Goal: Complete application form: Complete application form

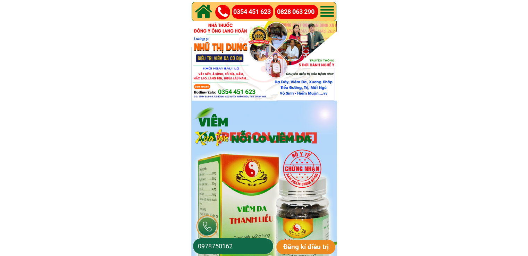
click at [232, 247] on input "0978750162" at bounding box center [233, 247] width 74 height 16
click at [208, 246] on input "0978750162" at bounding box center [233, 247] width 74 height 16
drag, startPoint x: 208, startPoint y: 246, endPoint x: 258, endPoint y: 249, distance: 50.1
click at [258, 249] on input "0978750162" at bounding box center [233, 247] width 74 height 16
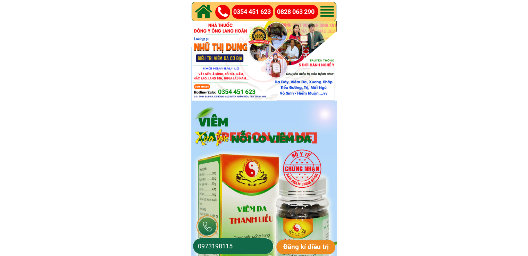
type input "0973198115"
click at [320, 245] on p "Đăng kí điều trị" at bounding box center [306, 247] width 59 height 15
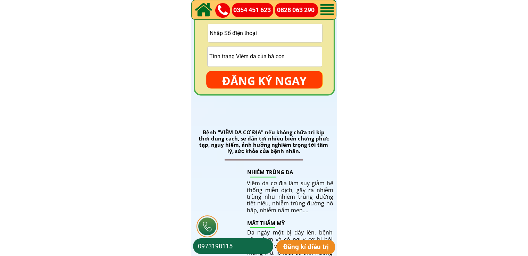
scroll to position [1042, 0]
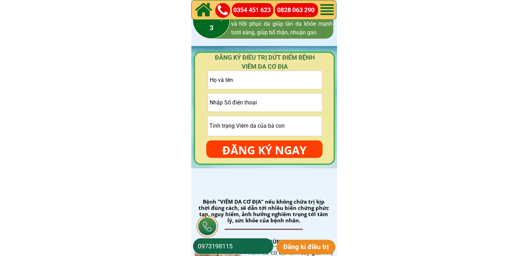
click at [264, 100] on input "tel" at bounding box center [265, 102] width 114 height 18
paste input "0387936895"
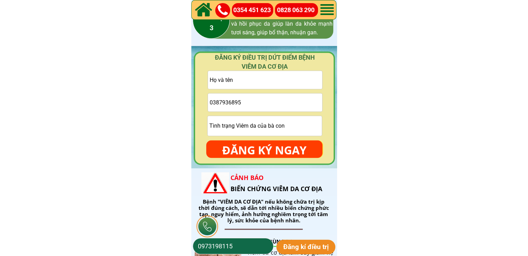
type input "0387936895"
click at [236, 83] on input "text" at bounding box center [265, 80] width 114 height 18
paste input "Dương Hoàng"
type input "Dương Hoàng"
drag, startPoint x: 242, startPoint y: 130, endPoint x: 245, endPoint y: 127, distance: 4.2
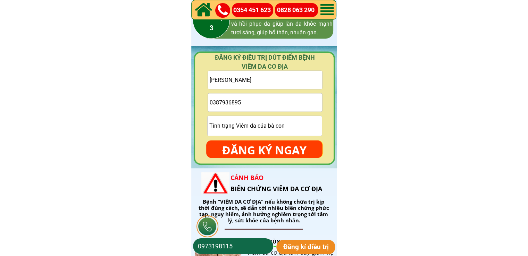
click at [243, 126] on input "text" at bounding box center [265, 126] width 114 height 20
paste input "Xuất hiện trên da rất nhiều nốt trắng và ngứa"
type input "Xuất hiện trên da rất nhiều nốt trắng và ngứa"
click at [257, 142] on p "ĐĂNG KÝ NGAY" at bounding box center [264, 150] width 116 height 20
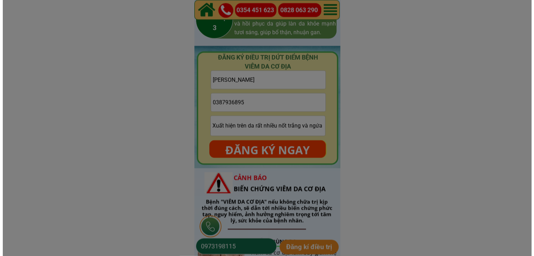
scroll to position [0, 0]
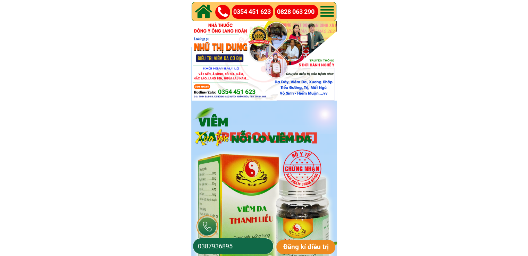
click at [236, 245] on input "0387936895" at bounding box center [233, 247] width 74 height 16
paste input "818821690"
type input "0818821690"
click at [300, 246] on p "Đăng kí điều trị" at bounding box center [306, 247] width 59 height 15
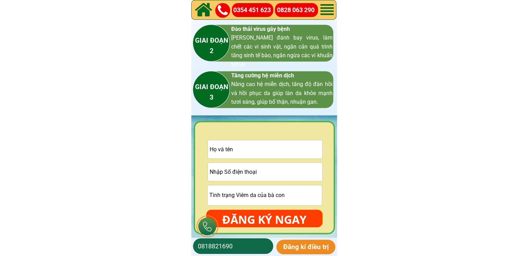
scroll to position [1007, 0]
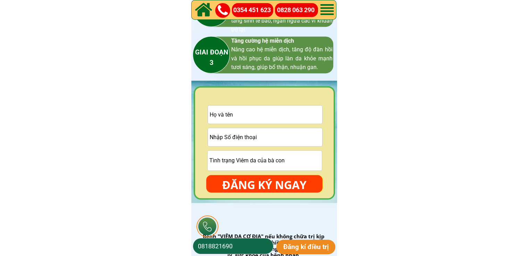
click at [259, 108] on input "text" at bounding box center [265, 115] width 114 height 18
paste input "Nguyen Doan"
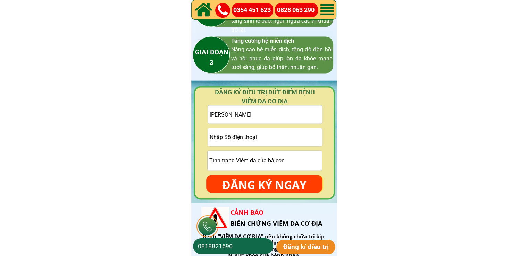
type input "Nguyen Doan"
click at [259, 139] on input "tel" at bounding box center [265, 137] width 114 height 18
paste input "0946847652"
type input "0946847652"
click at [306, 164] on input "text" at bounding box center [265, 161] width 114 height 20
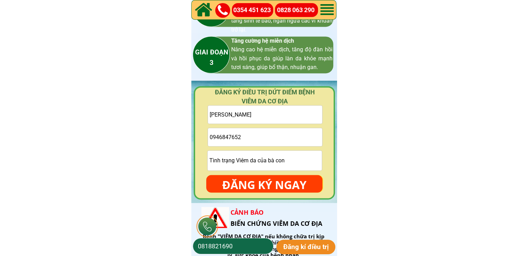
paste input "Tinh trạng nám da trị hết không em ơ"
type input "Tinh trạng nám da trị hết không em ơi"
drag, startPoint x: 299, startPoint y: 189, endPoint x: 294, endPoint y: 170, distance: 20.0
click at [299, 189] on p "ĐĂNG KÝ NGAY" at bounding box center [264, 185] width 116 height 20
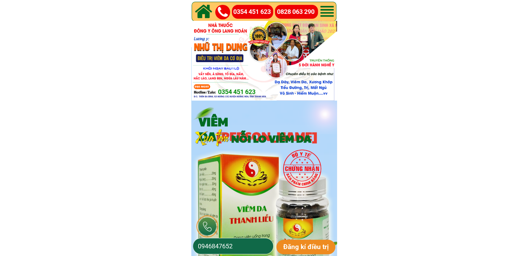
click at [242, 250] on input "0946847652" at bounding box center [233, 247] width 74 height 16
paste input "89732594"
type input "0989732594"
click at [294, 247] on p "Đăng kí điều trị" at bounding box center [306, 247] width 59 height 15
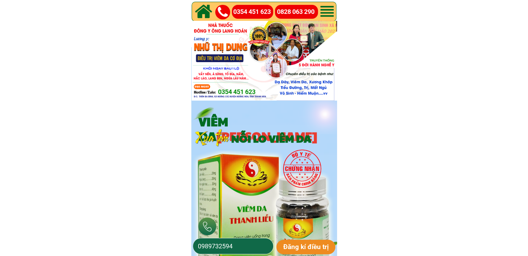
click at [250, 245] on input "0989732594" at bounding box center [233, 247] width 74 height 16
paste input "2230276"
type input "0982230276"
click at [301, 245] on p "Đăng kí điều trị" at bounding box center [306, 247] width 59 height 15
